Goal: Information Seeking & Learning: Learn about a topic

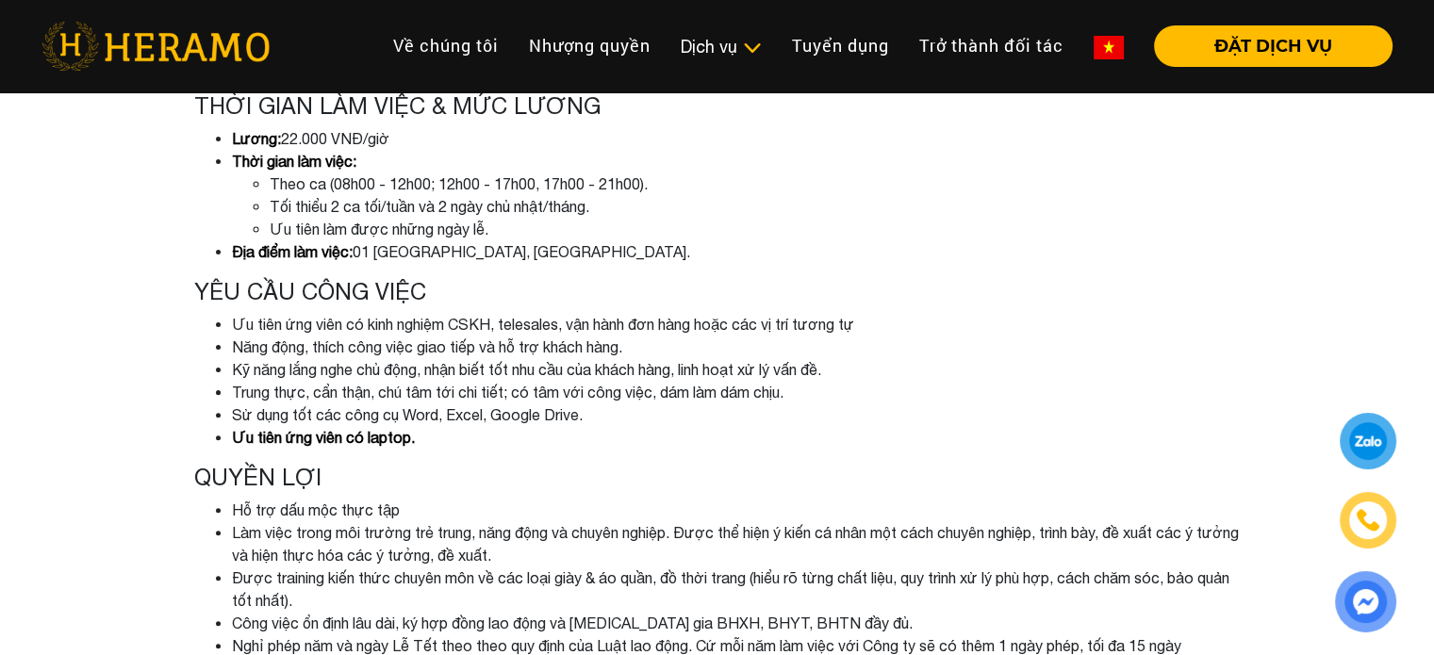
scroll to position [471, 0]
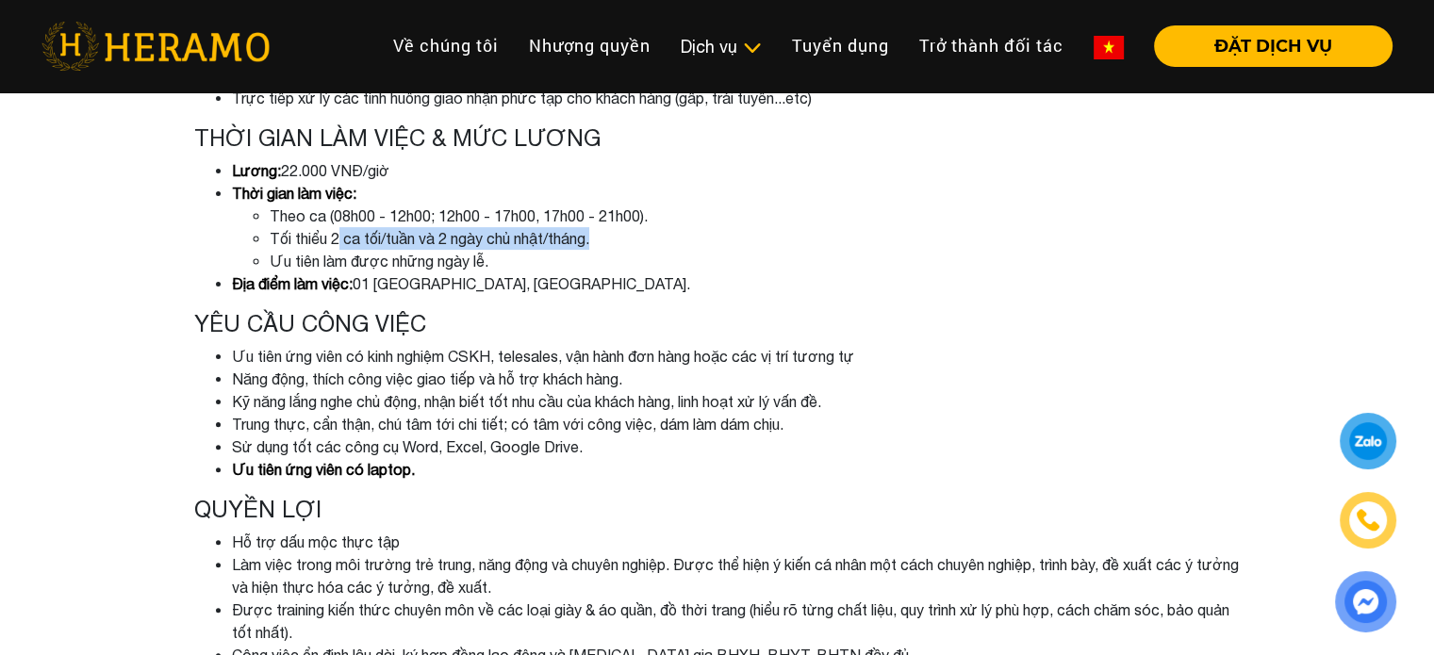
drag, startPoint x: 329, startPoint y: 238, endPoint x: 587, endPoint y: 239, distance: 258.3
click at [587, 239] on li "Tối thiểu 2 ca tối/tuần và 2 ngày chủ nhật/tháng." at bounding box center [755, 238] width 971 height 23
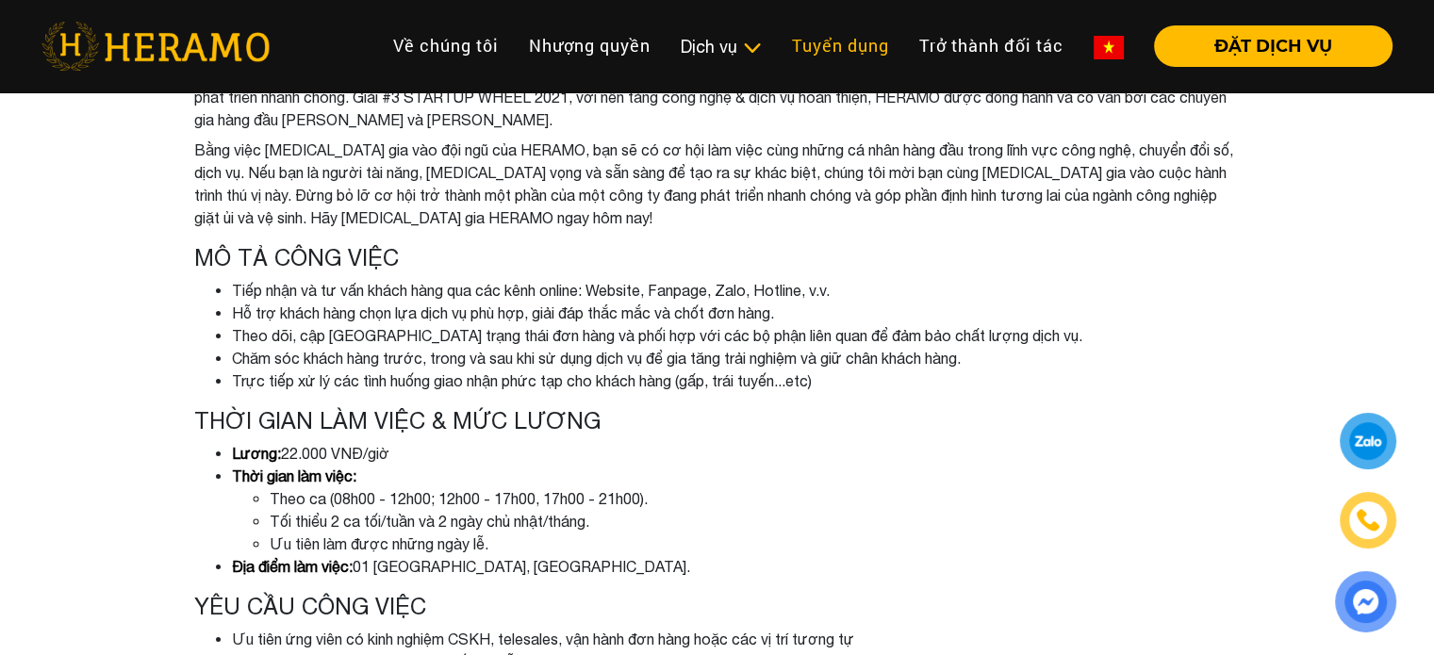
scroll to position [0, 0]
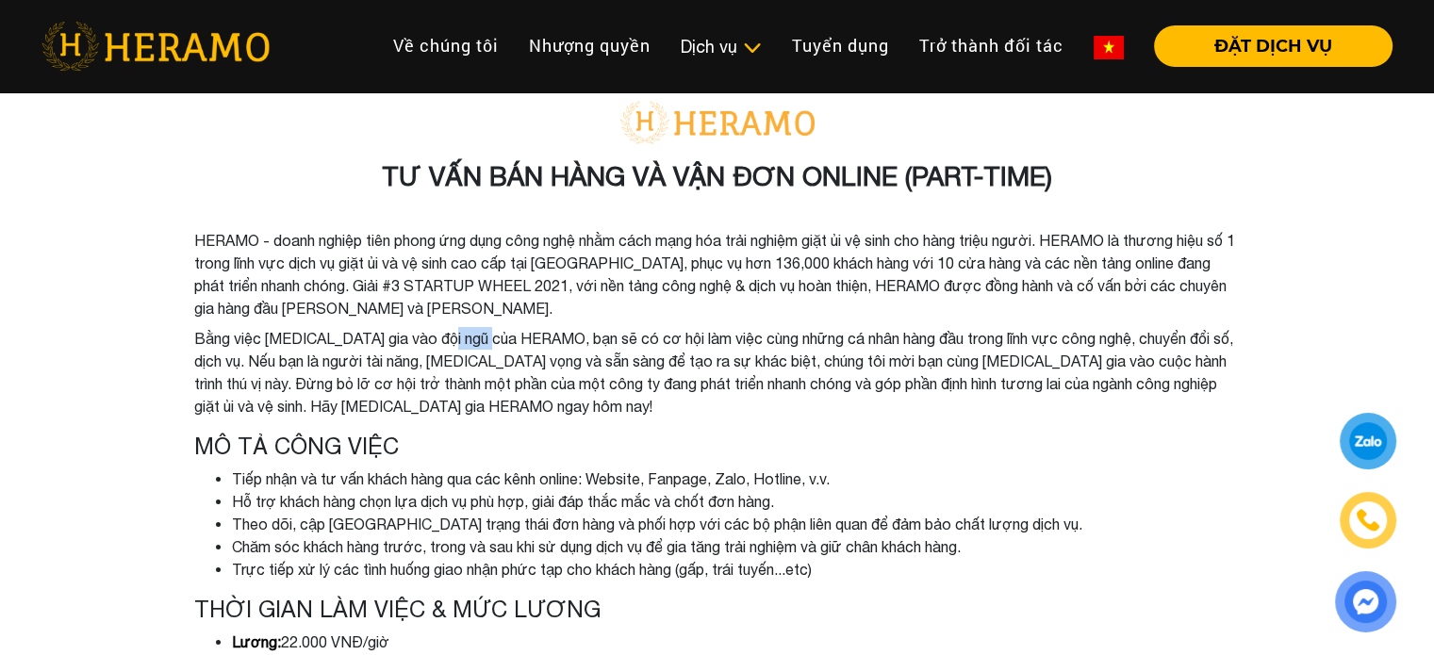
drag, startPoint x: 439, startPoint y: 339, endPoint x: 501, endPoint y: 331, distance: 62.8
click at [501, 331] on li "Bằng việc [MEDICAL_DATA] gia vào đội ngũ của HERAMO, bạn sẽ có cơ hội làm việc …" at bounding box center [717, 372] width 1046 height 90
copy li "HERAMO"
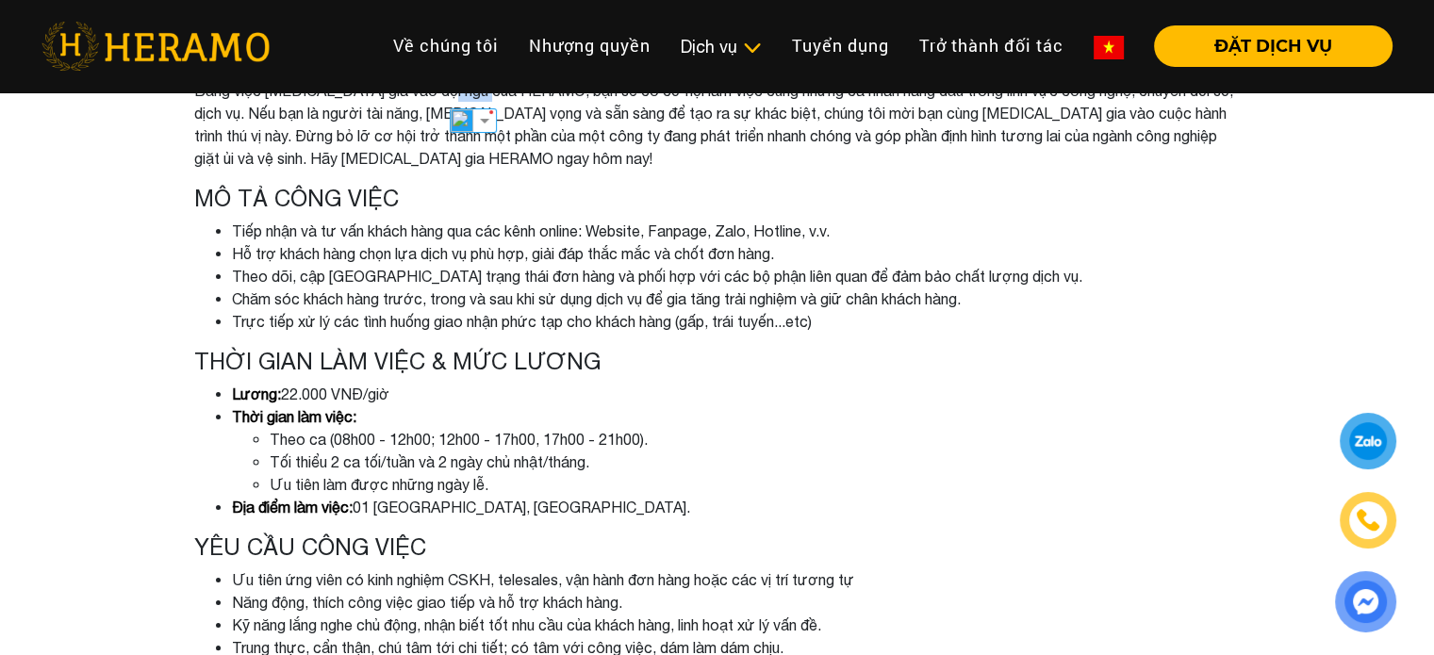
scroll to position [283, 0]
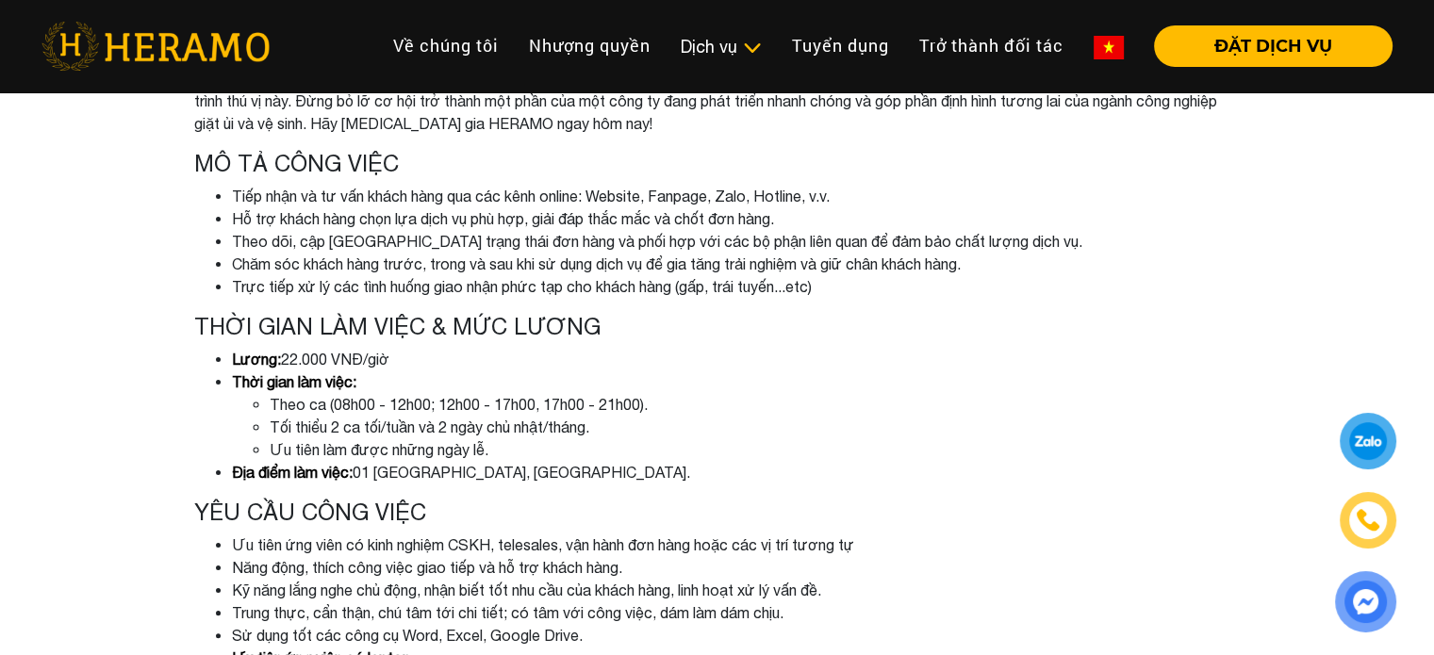
drag, startPoint x: 366, startPoint y: 309, endPoint x: 316, endPoint y: 255, distance: 73.4
click at [366, 301] on div "TƯ VẤN BÁN HÀNG VÀ VẬN ĐƠN ONLINE (PART-TIME) HERAMO - doanh nghiệp tiên phong …" at bounding box center [717, 422] width 1075 height 1241
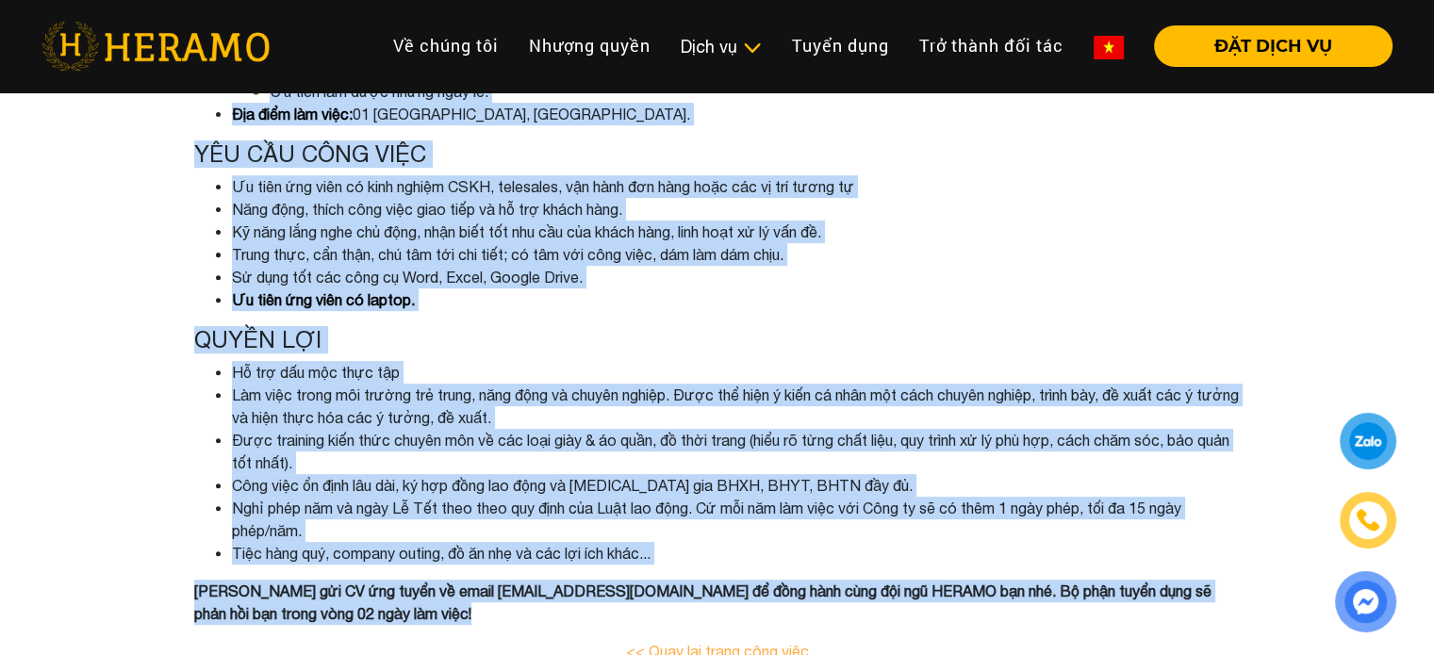
scroll to position [648, 0]
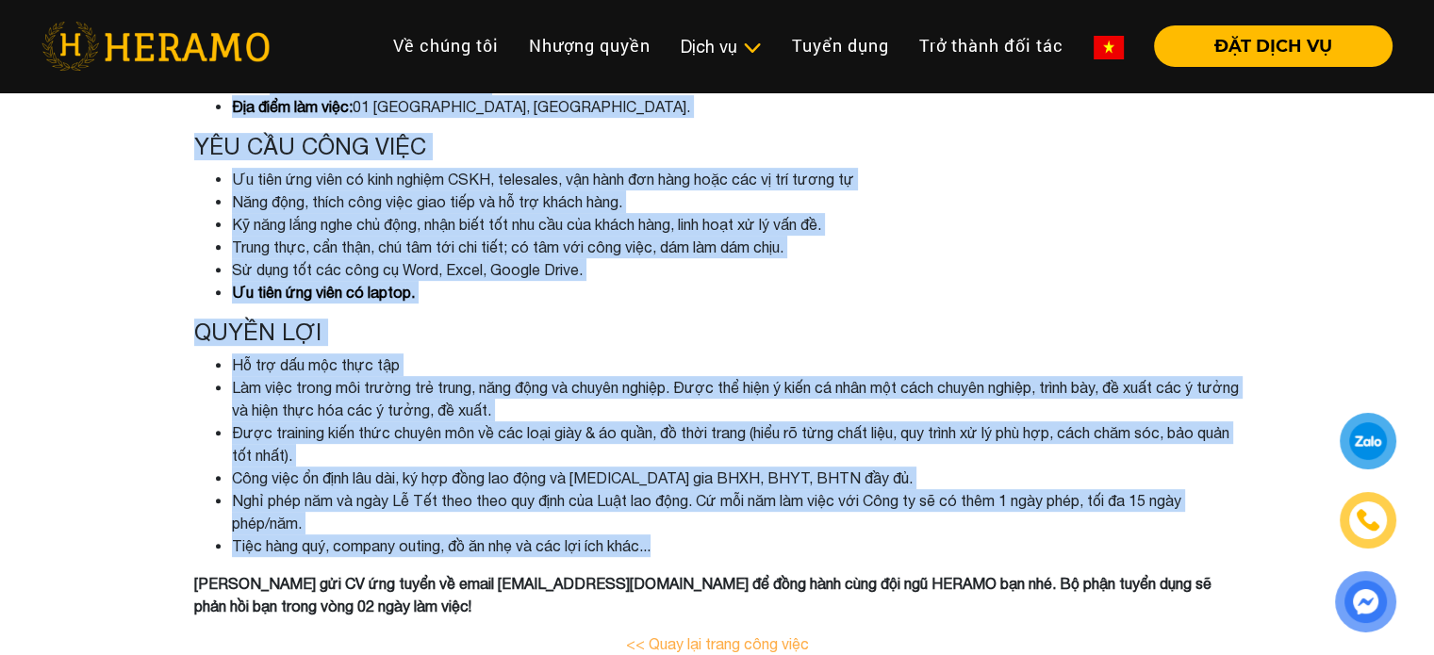
drag, startPoint x: 192, startPoint y: 164, endPoint x: 709, endPoint y: 550, distance: 645.1
click at [709, 550] on div "TƯ VẤN BÁN HÀNG VÀ VẬN ĐƠN ONLINE (PART-TIME) HERAMO - doanh nghiệp tiên phong …" at bounding box center [717, 56] width 1075 height 1241
copy div "LO IP DOLO SITA Cons adip el se doe tempo inci utl etd magn aliqua: Enimadm, Ve…"
click at [708, 474] on li "Công việc ổn định lâu dài, ký hợp đồng lao động và [MEDICAL_DATA] gia BHXH, BHY…" at bounding box center [736, 478] width 1009 height 23
click at [537, 440] on li "Được training kiến thức chuyên môn về các loại giày & áo quần, đồ thời trang (h…" at bounding box center [736, 443] width 1009 height 45
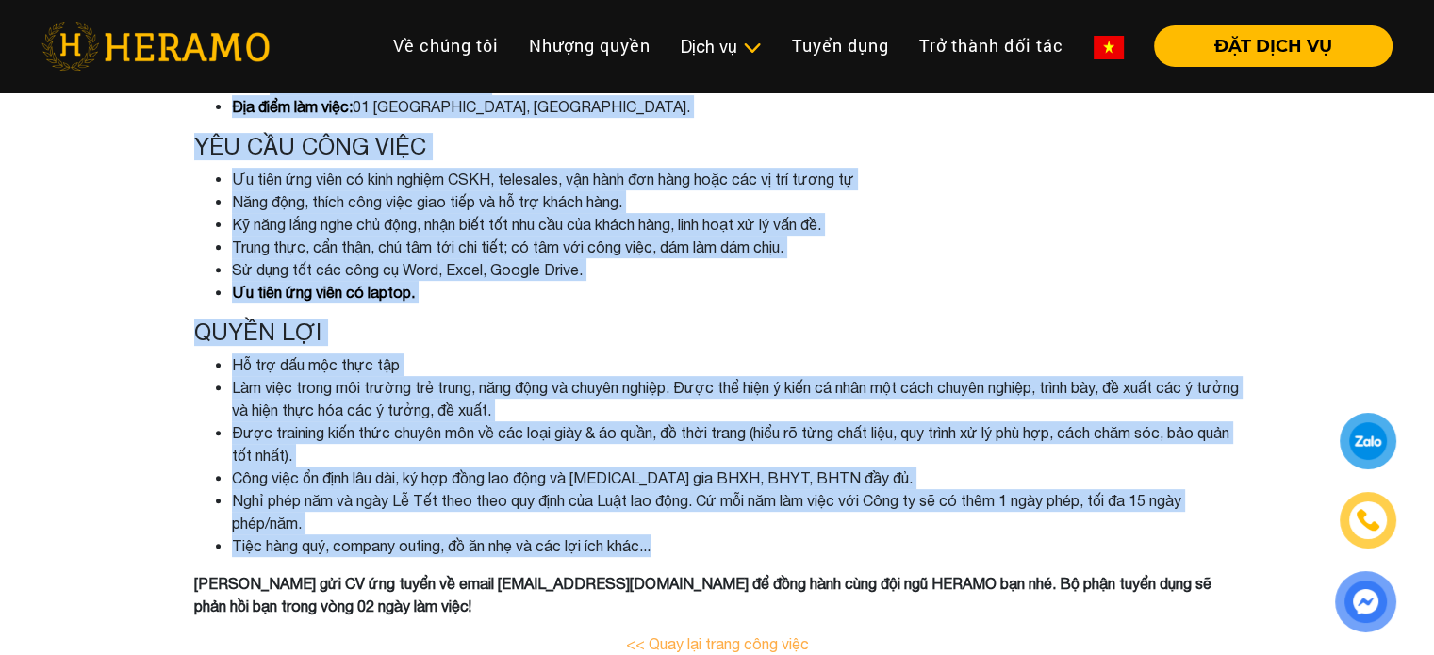
click at [535, 436] on li "Được training kiến thức chuyên môn về các loại giày & áo quần, đồ thời trang (h…" at bounding box center [736, 443] width 1009 height 45
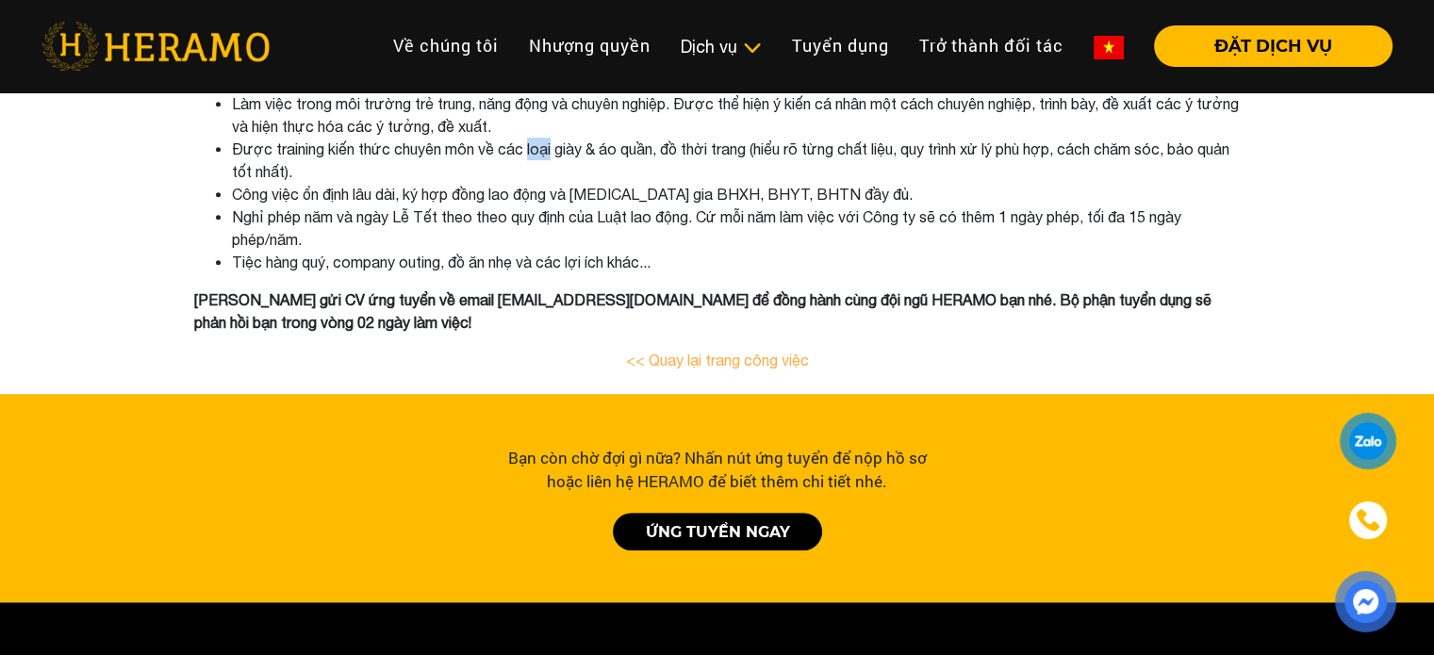
scroll to position [931, 0]
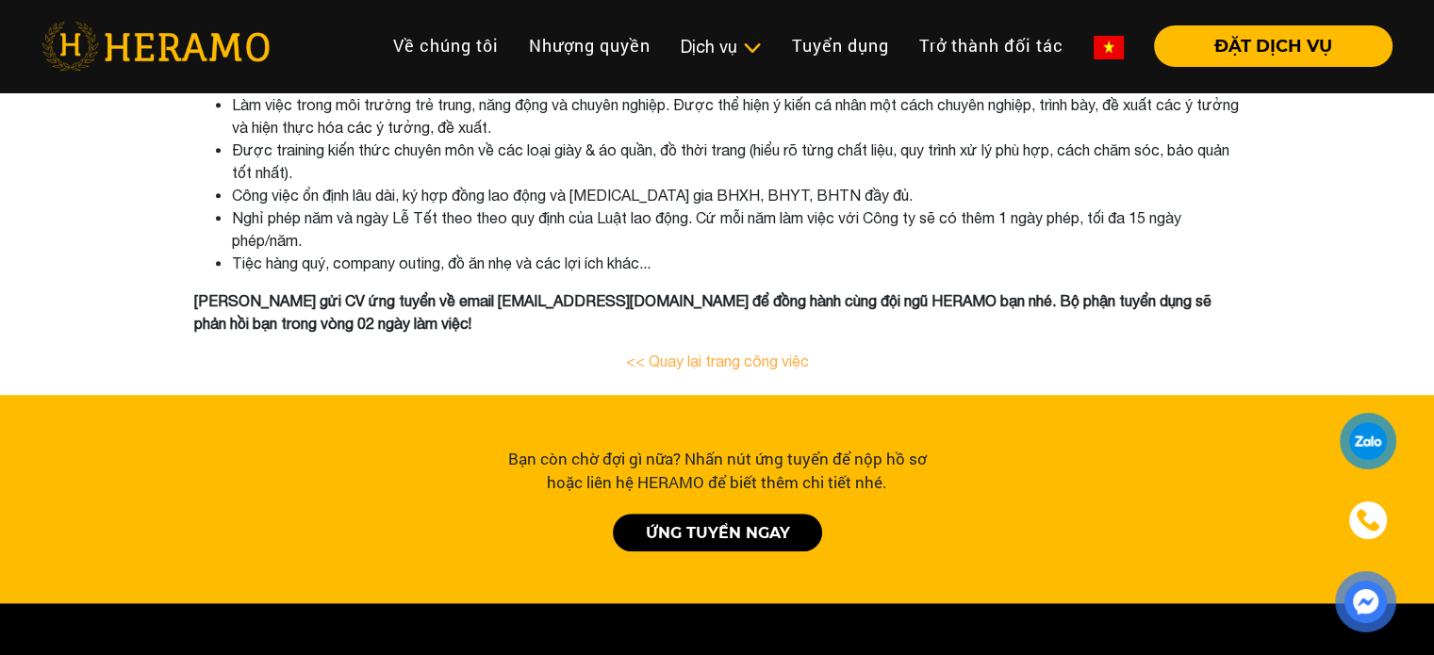
click at [477, 228] on li "Nghỉ phép năm và ngày Lễ Tết theo theo quy định của Luật lao động. Cứ mỗi năm l…" at bounding box center [736, 228] width 1009 height 45
click at [454, 300] on b "[PERSON_NAME] gửi CV ứng tuyển về email [EMAIL_ADDRESS][DOMAIN_NAME] để đồng hà…" at bounding box center [702, 312] width 1017 height 40
drag, startPoint x: 451, startPoint y: 299, endPoint x: 558, endPoint y: 293, distance: 107.6
click at [558, 293] on b "[PERSON_NAME] gửi CV ứng tuyển về email [EMAIL_ADDRESS][DOMAIN_NAME] để đồng hà…" at bounding box center [702, 312] width 1017 height 40
copy b "hr@heramo.com"
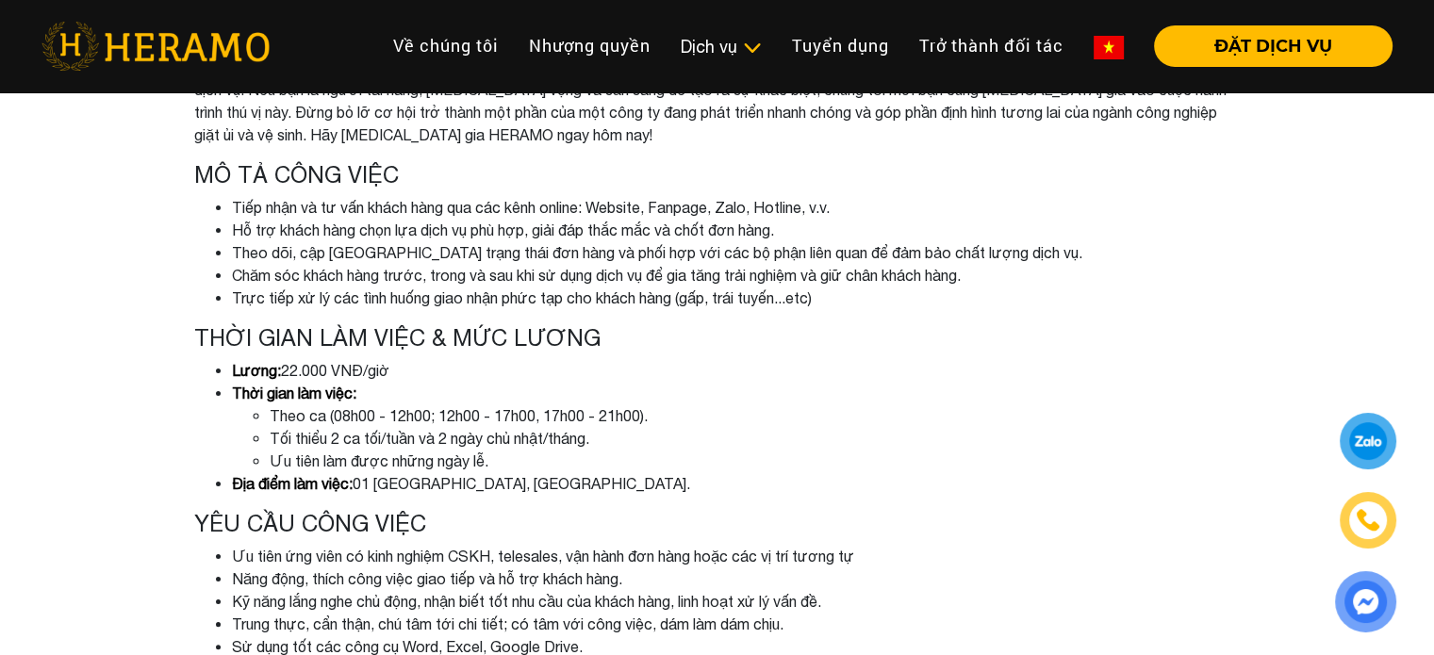
scroll to position [0, 0]
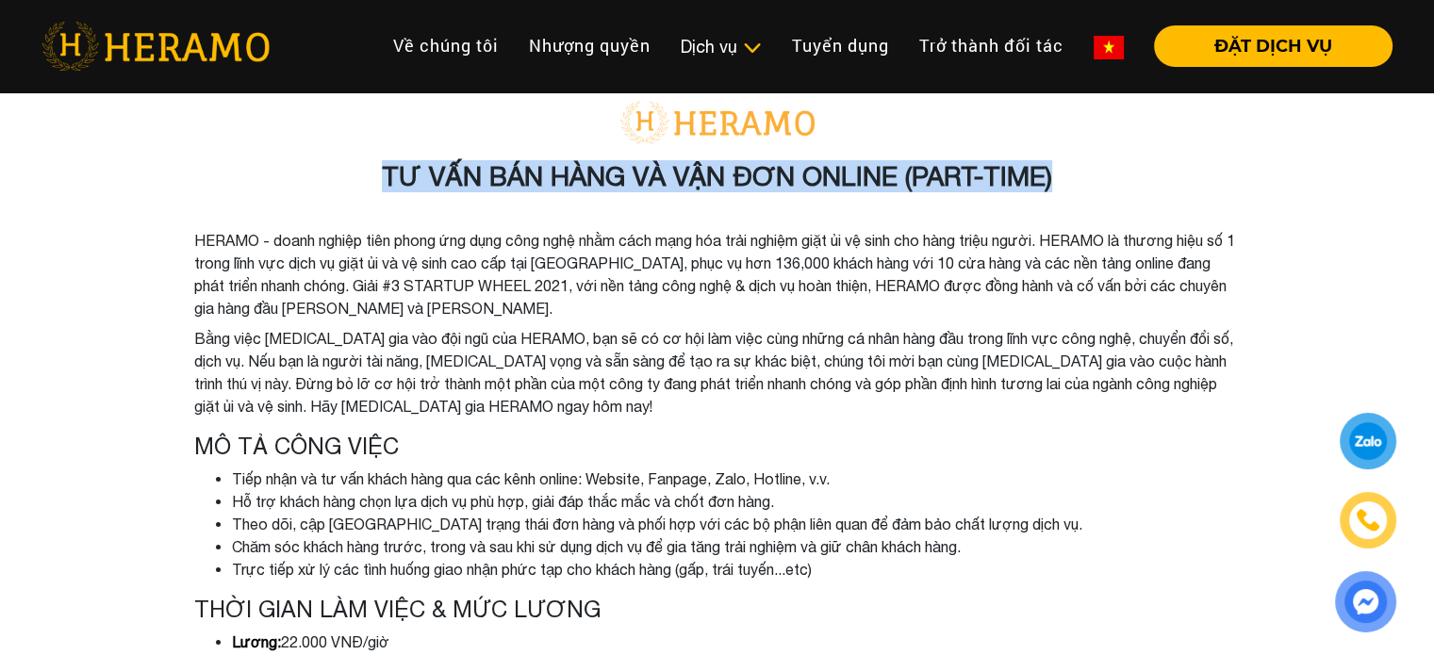
drag, startPoint x: 370, startPoint y: 175, endPoint x: 1071, endPoint y: 171, distance: 700.4
click at [1071, 171] on h3 "TƯ VẤN BÁN HÀNG VÀ VẬN ĐƠN ONLINE (PART-TIME)" at bounding box center [717, 176] width 1046 height 32
copy h3 "TƯ VẤN BÁN HÀNG VÀ VẬN ĐƠN ONLINE (PART-TIME)"
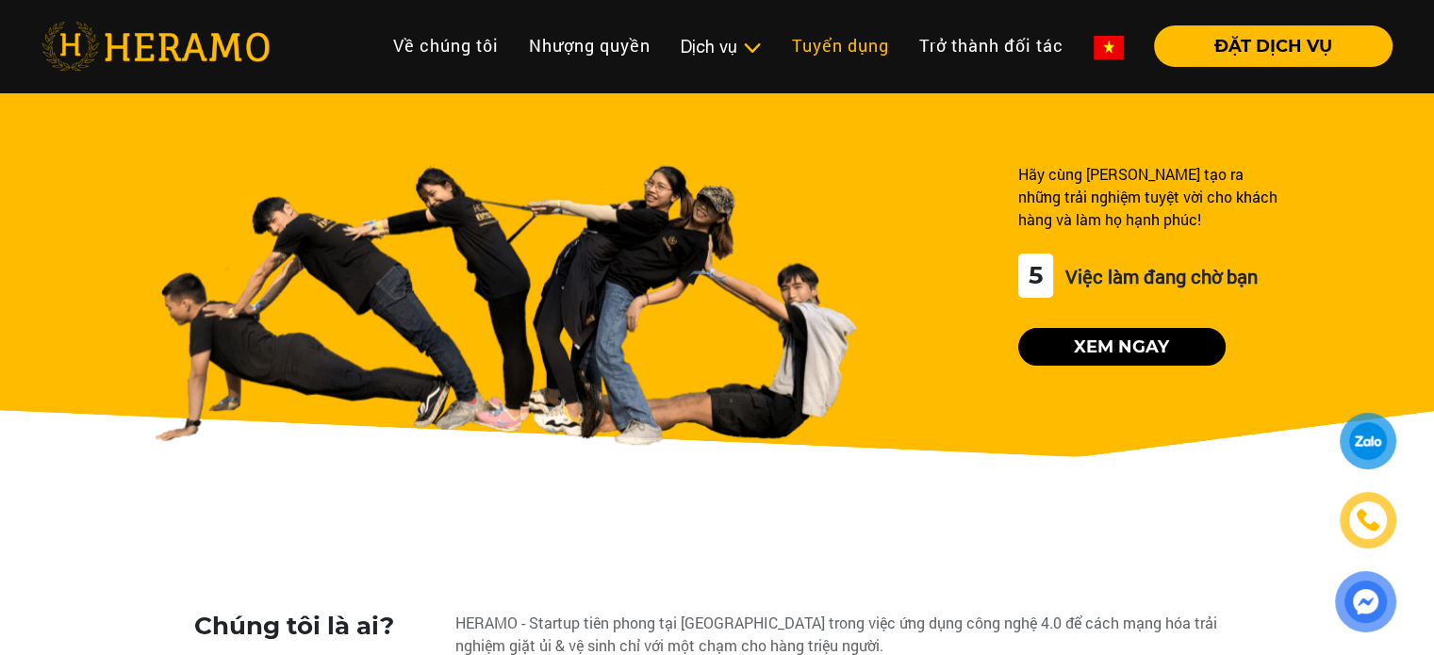
click at [851, 48] on link "Tuyển dụng" at bounding box center [840, 45] width 127 height 41
click at [814, 44] on link "Tuyển dụng" at bounding box center [840, 45] width 127 height 41
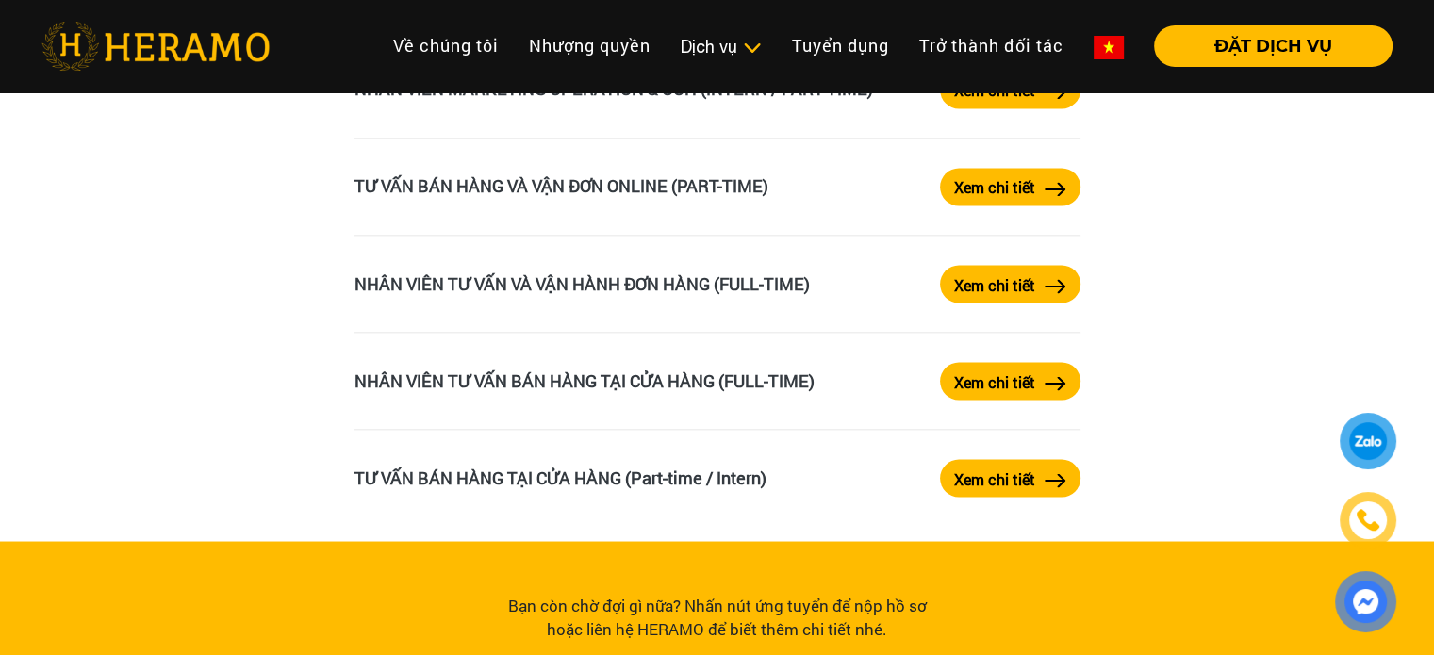
scroll to position [3205, 0]
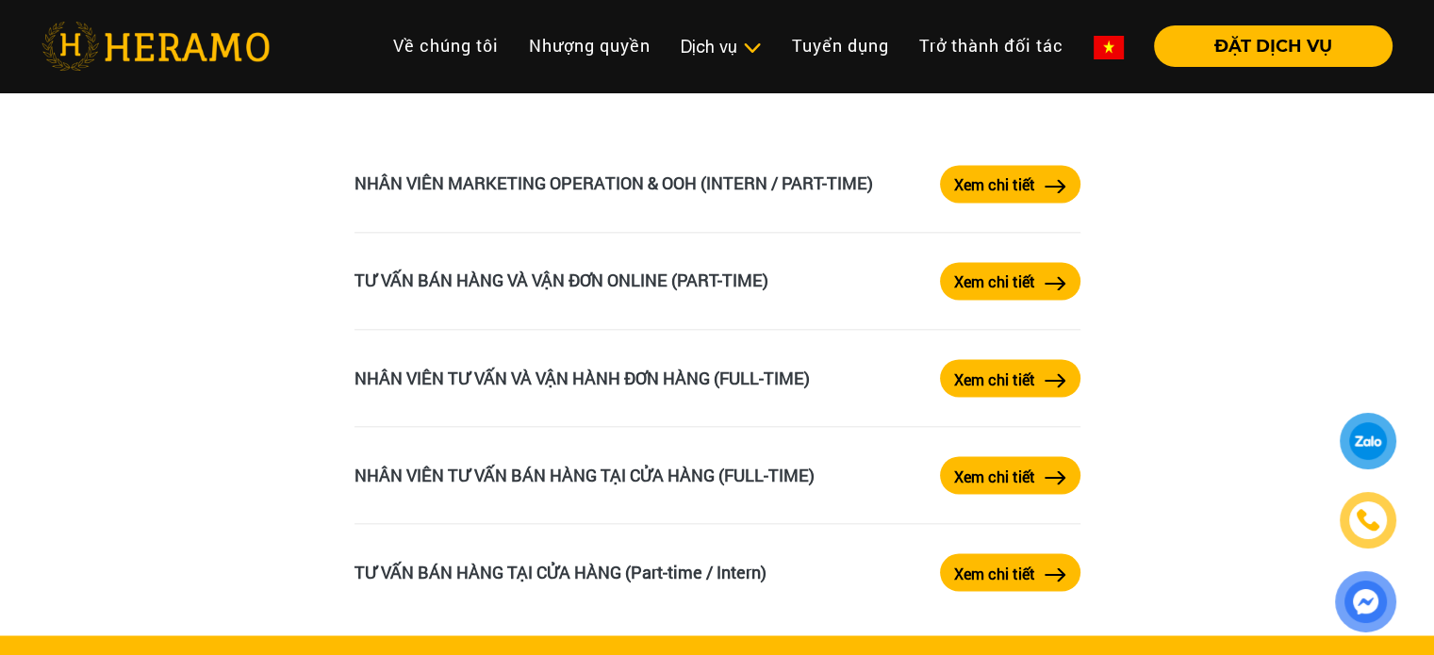
click at [985, 282] on label "Xem chi tiết" at bounding box center [994, 282] width 81 height 23
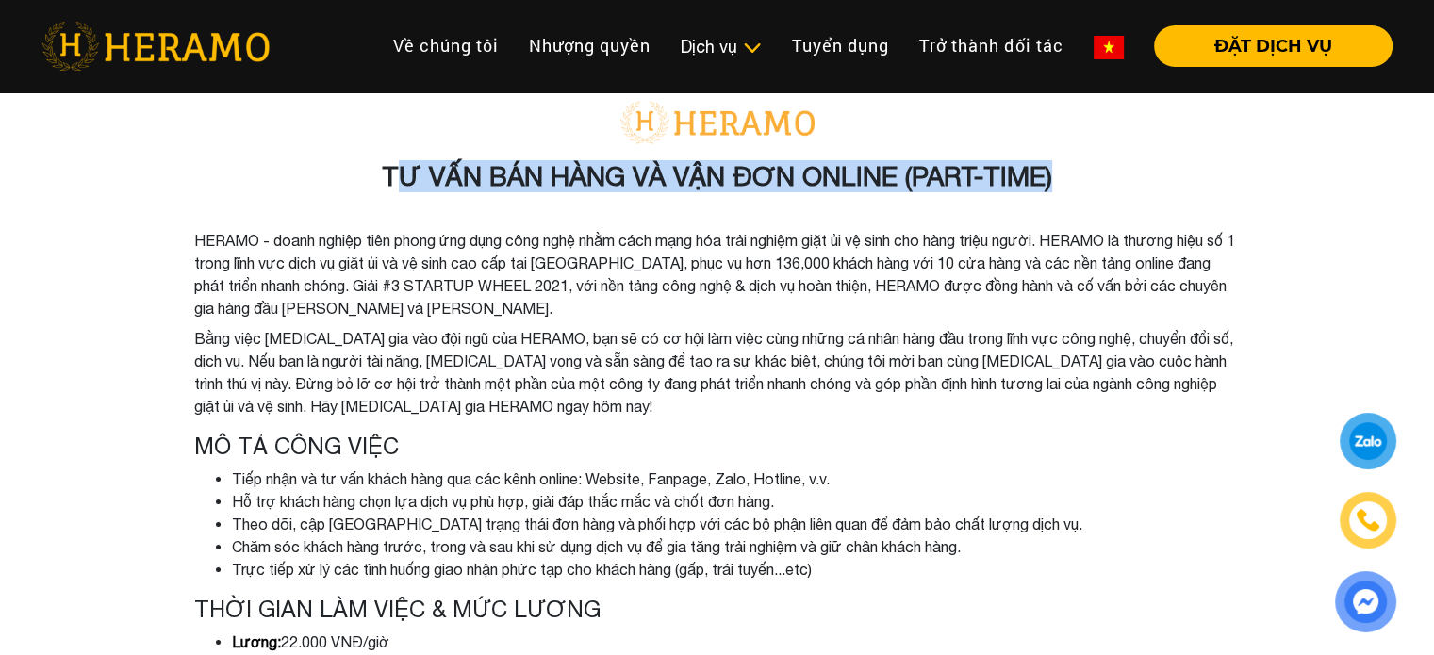
drag, startPoint x: 393, startPoint y: 176, endPoint x: 1063, endPoint y: 179, distance: 670.2
click at [1063, 179] on h3 "TƯ VẤN BÁN HÀNG VÀ VẬN ĐƠN ONLINE (PART-TIME)" at bounding box center [717, 176] width 1046 height 32
copy h3 "Ư VẤN BÁN HÀNG VÀ VẬN ĐƠN ONLINE (PART-TIME)"
click at [463, 188] on h3 "TƯ VẤN BÁN HÀNG VÀ VẬN ĐƠN ONLINE (PART-TIME)" at bounding box center [717, 176] width 1046 height 32
drag, startPoint x: 373, startPoint y: 171, endPoint x: 890, endPoint y: 156, distance: 516.7
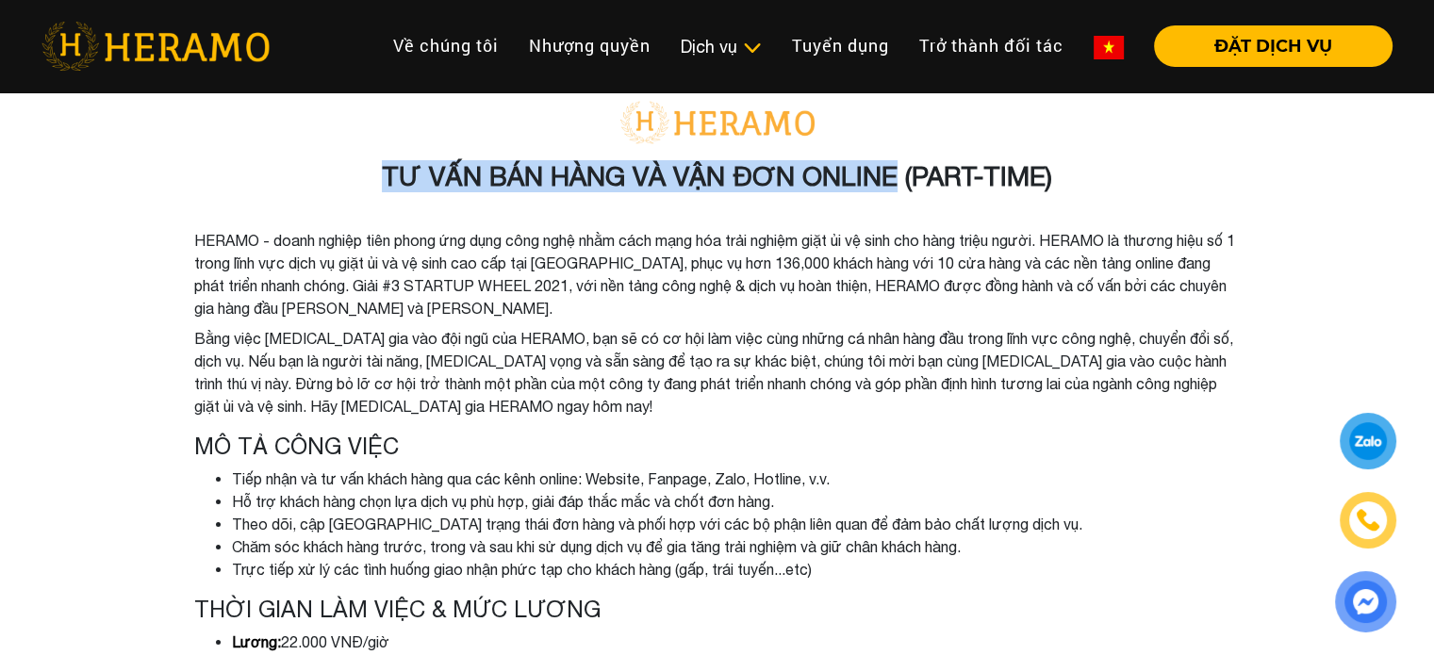
copy h3 "TƯ VẤN BÁN HÀNG VÀ VẬN ĐƠN ONLINE"
